Goal: Find specific page/section: Find specific page/section

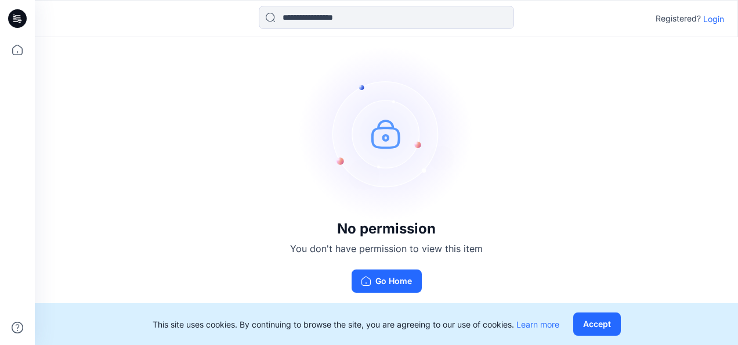
click at [708, 23] on p "Login" at bounding box center [713, 19] width 21 height 12
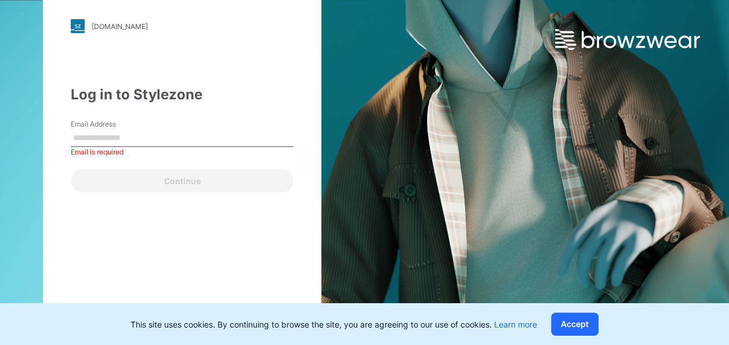
click at [88, 140] on input "Email Address" at bounding box center [182, 137] width 223 height 17
type input "**********"
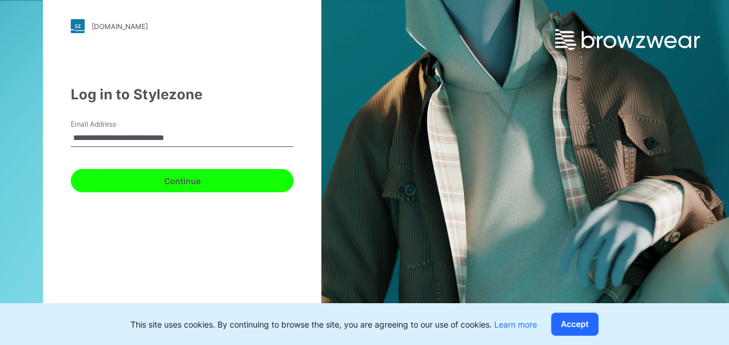
click at [245, 187] on button "Continue" at bounding box center [182, 180] width 223 height 23
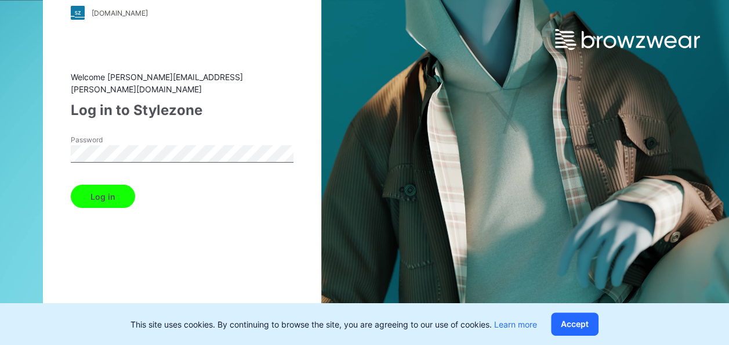
click at [115, 193] on button "Log in" at bounding box center [103, 195] width 64 height 23
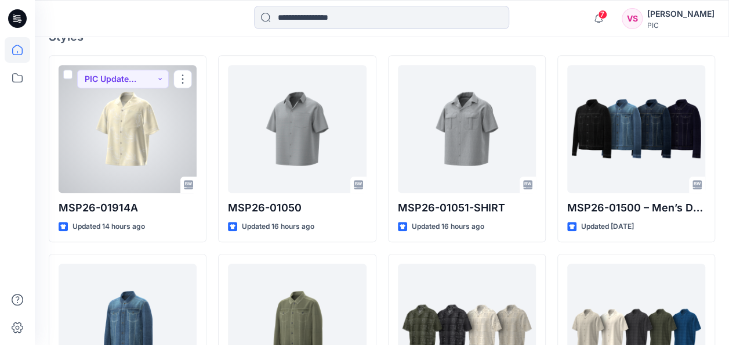
scroll to position [348, 0]
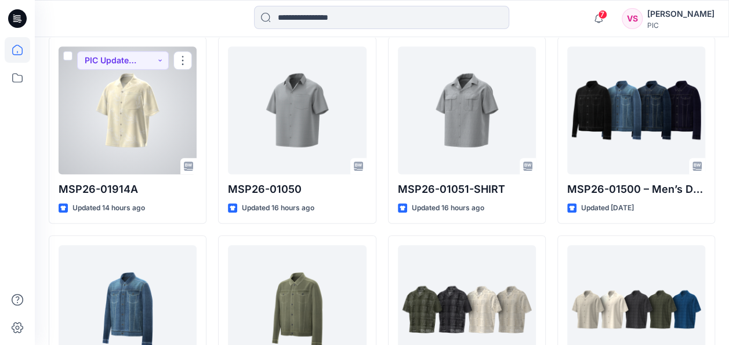
click at [151, 128] on div at bounding box center [128, 110] width 138 height 128
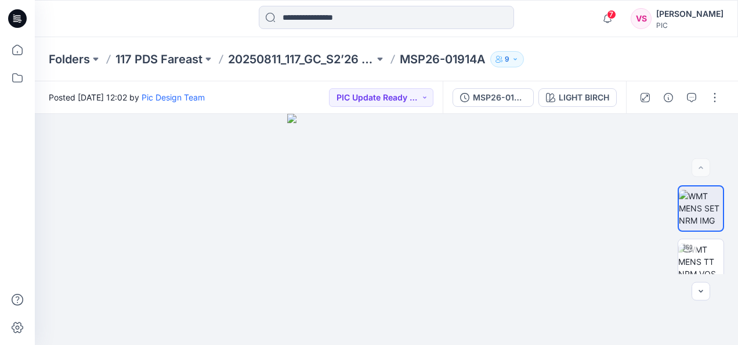
click at [416, 59] on p "MSP26-01914A" at bounding box center [443, 59] width 86 height 16
click at [311, 61] on p "20250811_117_GC_S2’26 NOBO Men’s" at bounding box center [301, 59] width 146 height 16
